Goal: Find specific page/section: Find specific page/section

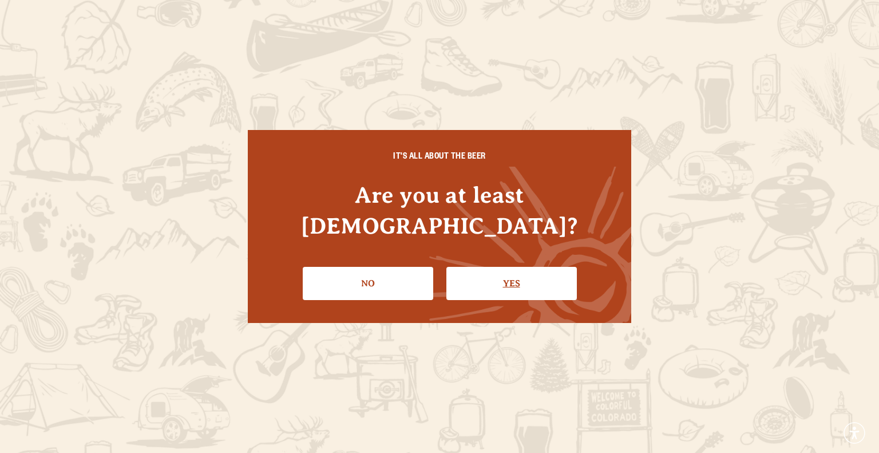
click at [515, 275] on link "Yes" at bounding box center [511, 283] width 130 height 33
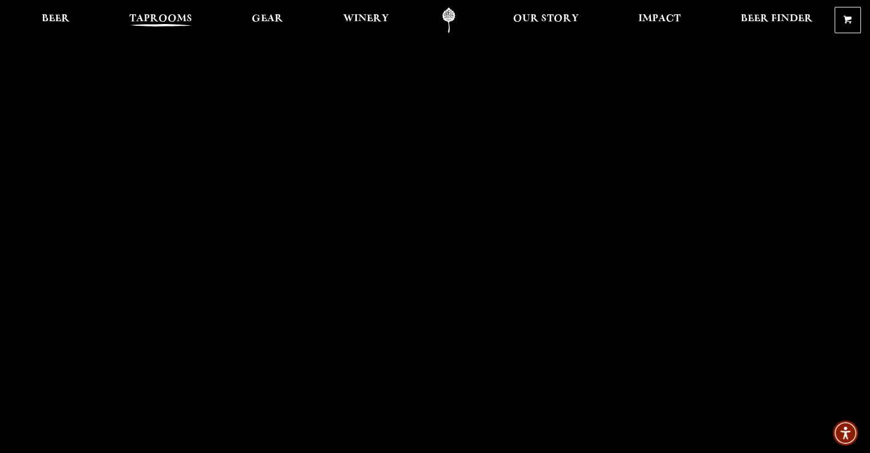
click at [159, 14] on span "Taprooms" at bounding box center [160, 18] width 63 height 9
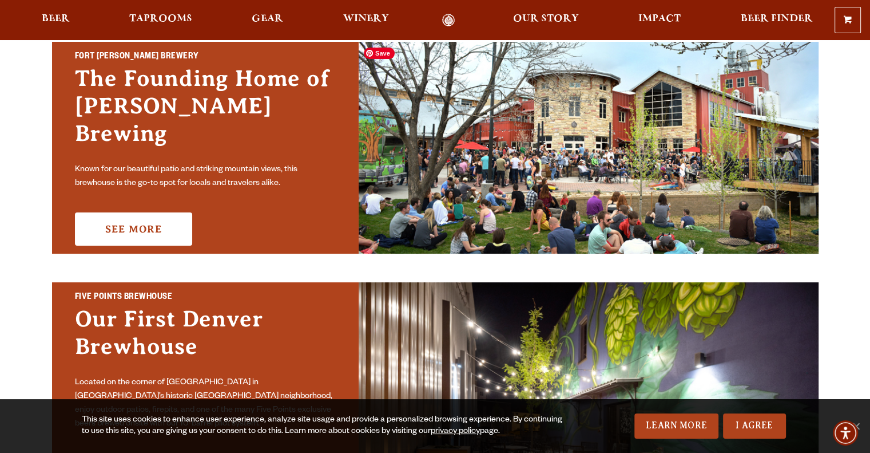
scroll to position [179, 0]
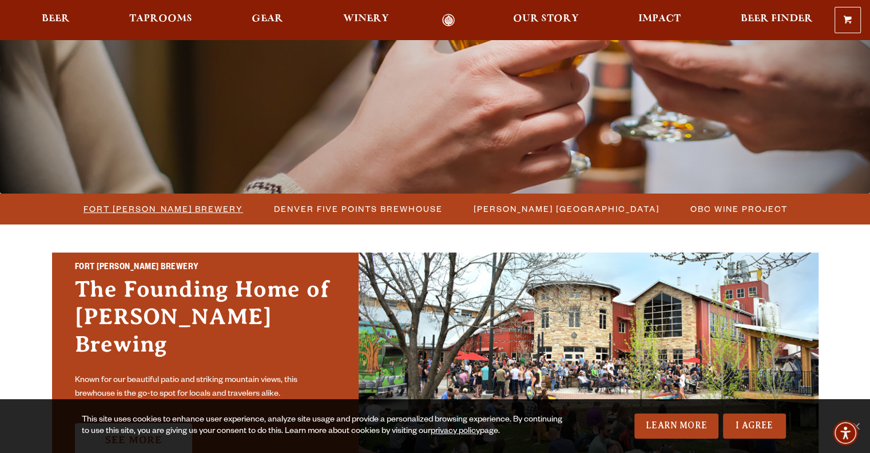
click at [195, 206] on span "Fort [PERSON_NAME] Brewery" at bounding box center [164, 208] width 160 height 17
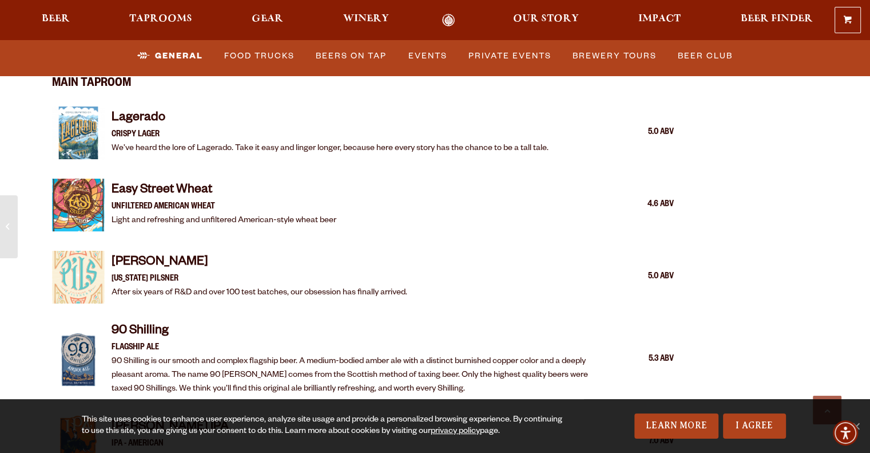
scroll to position [1202, 0]
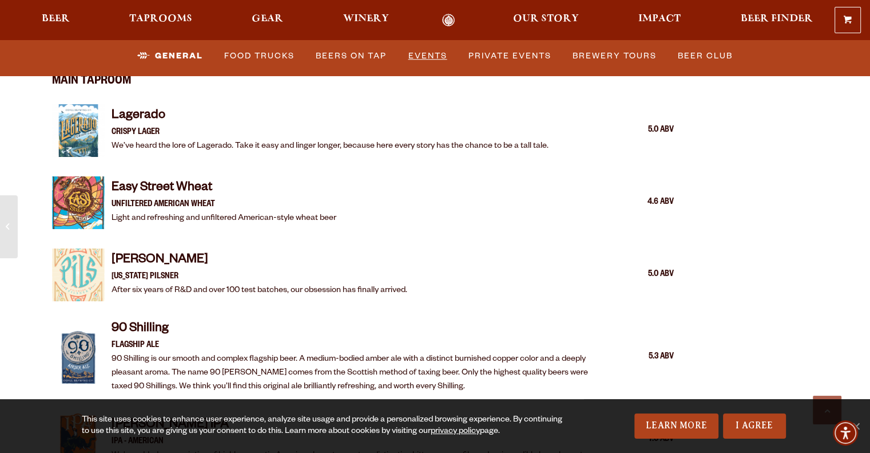
click at [418, 64] on link "Events" at bounding box center [428, 56] width 48 height 26
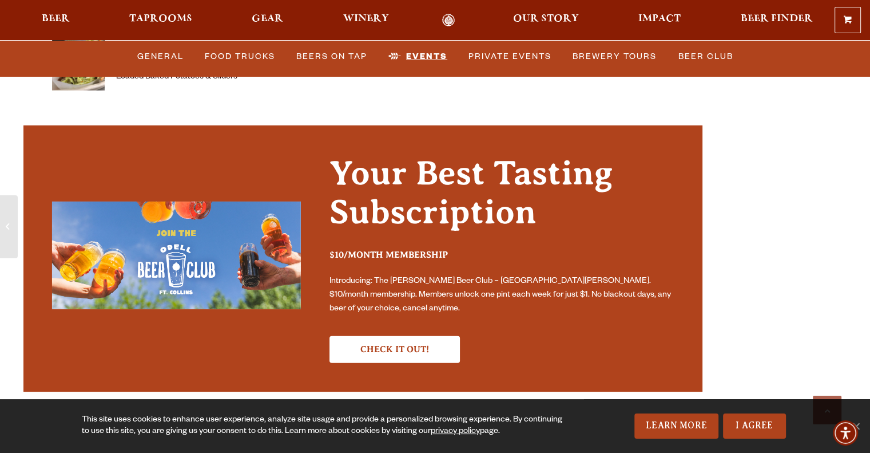
scroll to position [3439, 0]
